Goal: Task Accomplishment & Management: Manage account settings

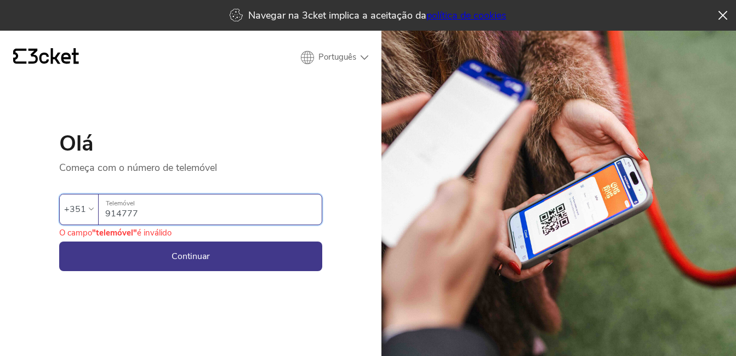
click at [134, 204] on input "914777" at bounding box center [213, 210] width 217 height 30
type input "914777535"
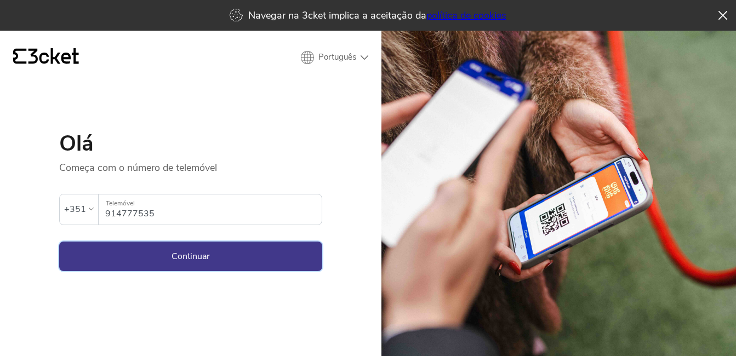
click at [207, 258] on button "Continuar" at bounding box center [190, 257] width 263 height 30
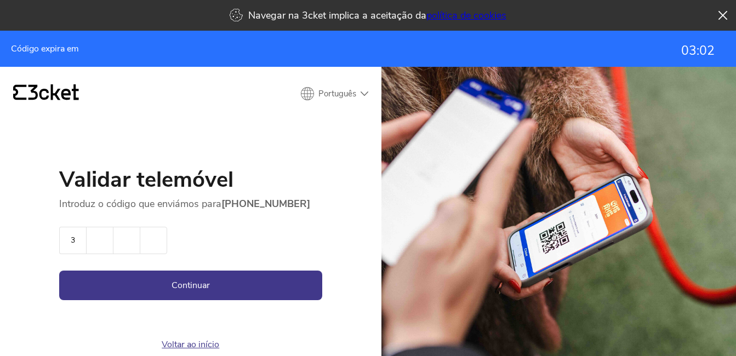
type input "3"
type input "0"
type input "4"
type input "9"
click at [157, 292] on button "Continuar" at bounding box center [190, 286] width 263 height 30
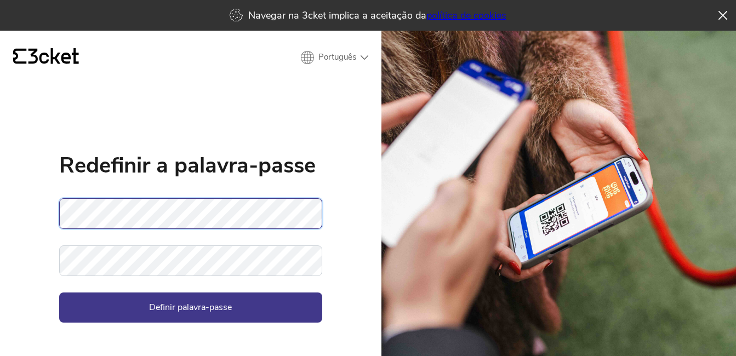
click at [34, 213] on div "{' '} Português English Português Español Redefinir a palavra-passe Não foi pos…" at bounding box center [191, 209] width 382 height 356
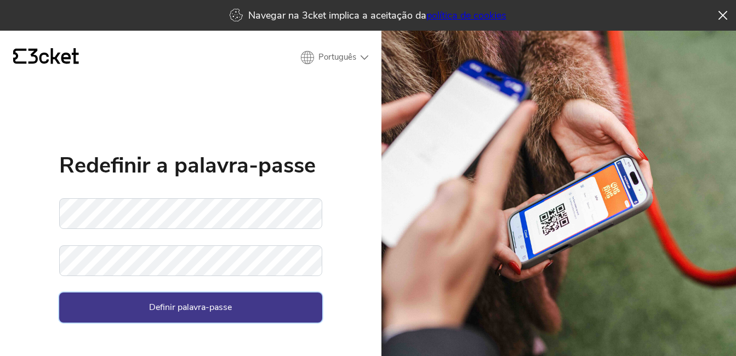
click at [151, 308] on button "Definir palavra-passe" at bounding box center [190, 308] width 263 height 30
